Goal: Task Accomplishment & Management: Manage account settings

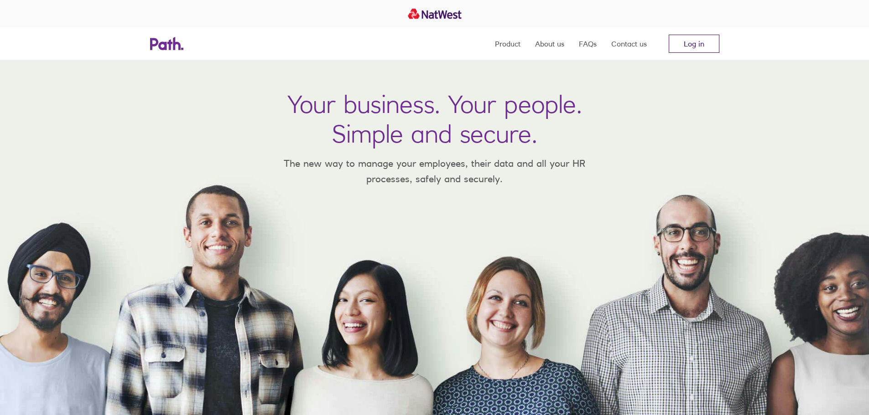
click at [688, 41] on link "Log in" at bounding box center [694, 44] width 51 height 18
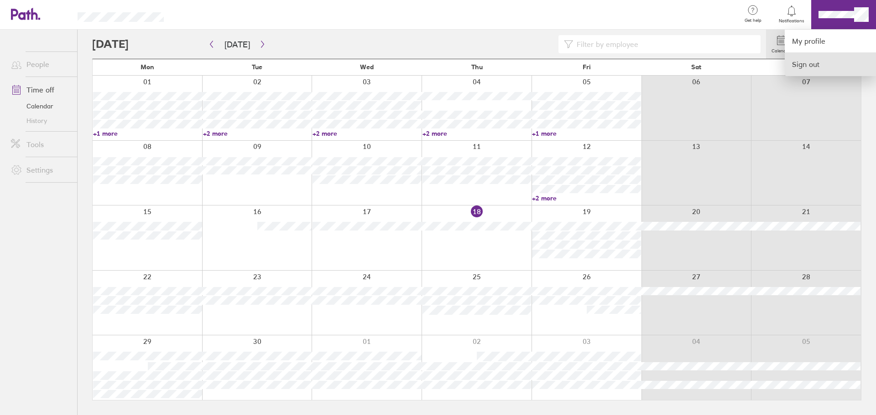
click at [797, 61] on link "Sign out" at bounding box center [829, 64] width 91 height 23
